Goal: Information Seeking & Learning: Understand process/instructions

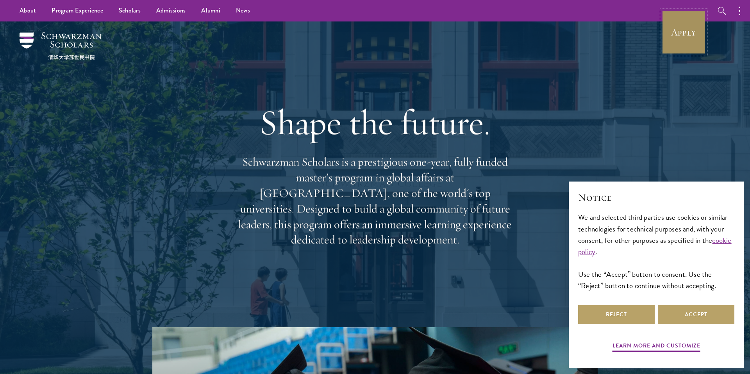
click at [675, 29] on link "Apply" at bounding box center [684, 33] width 44 height 44
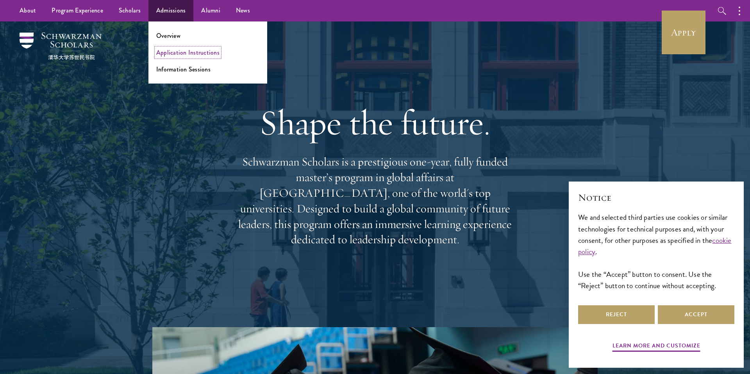
click at [172, 55] on link "Application Instructions" at bounding box center [187, 52] width 63 height 9
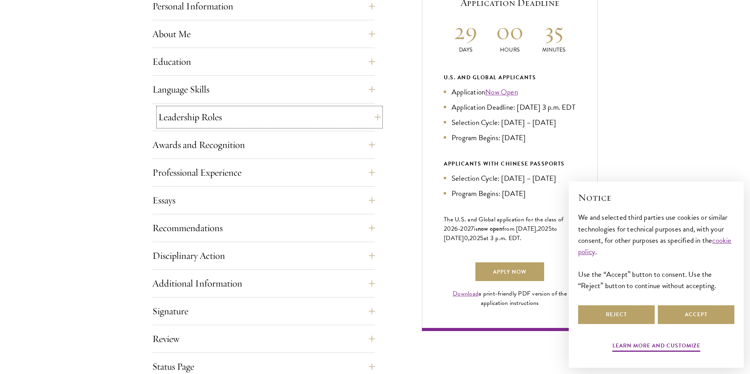
click at [206, 120] on button "Leadership Roles" at bounding box center [269, 117] width 223 height 19
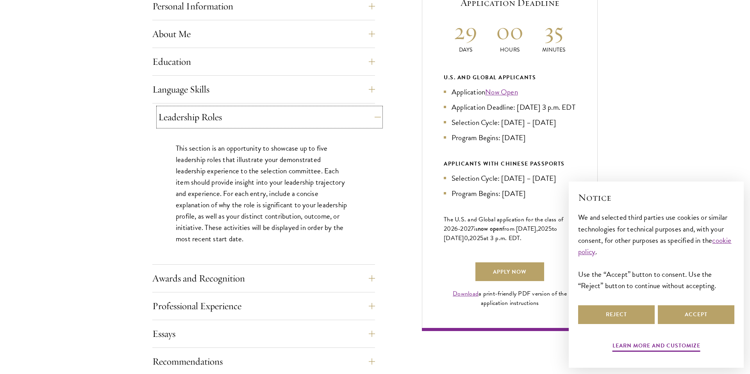
scroll to position [365, 0]
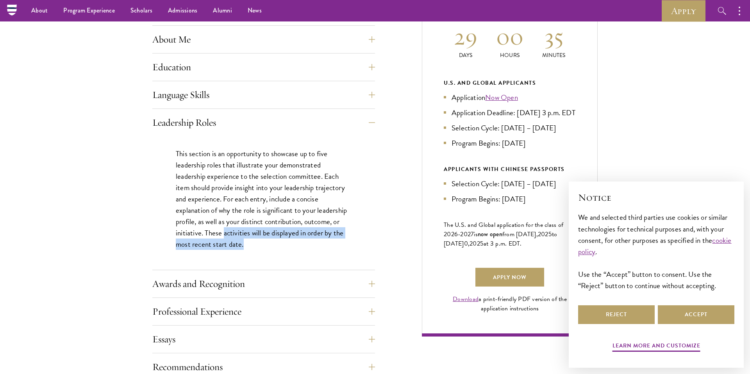
drag, startPoint x: 254, startPoint y: 245, endPoint x: 225, endPoint y: 234, distance: 31.6
click at [225, 234] on p "This section is an opportunity to showcase up to five leadership roles that ill…" at bounding box center [264, 199] width 176 height 102
click at [356, 171] on div "This section is an opportunity to showcase up to five leadership roles that ill…" at bounding box center [263, 203] width 223 height 134
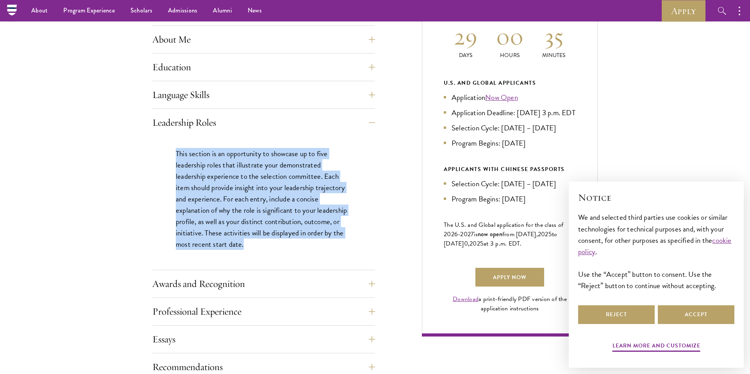
drag, startPoint x: 232, startPoint y: 231, endPoint x: 175, endPoint y: 154, distance: 95.8
click at [175, 154] on div "This section is an opportunity to showcase up to five leadership roles that ill…" at bounding box center [263, 203] width 223 height 134
copy p "This section is an opportunity to showcase up to five leadership roles that ill…"
